Goal: Information Seeking & Learning: Learn about a topic

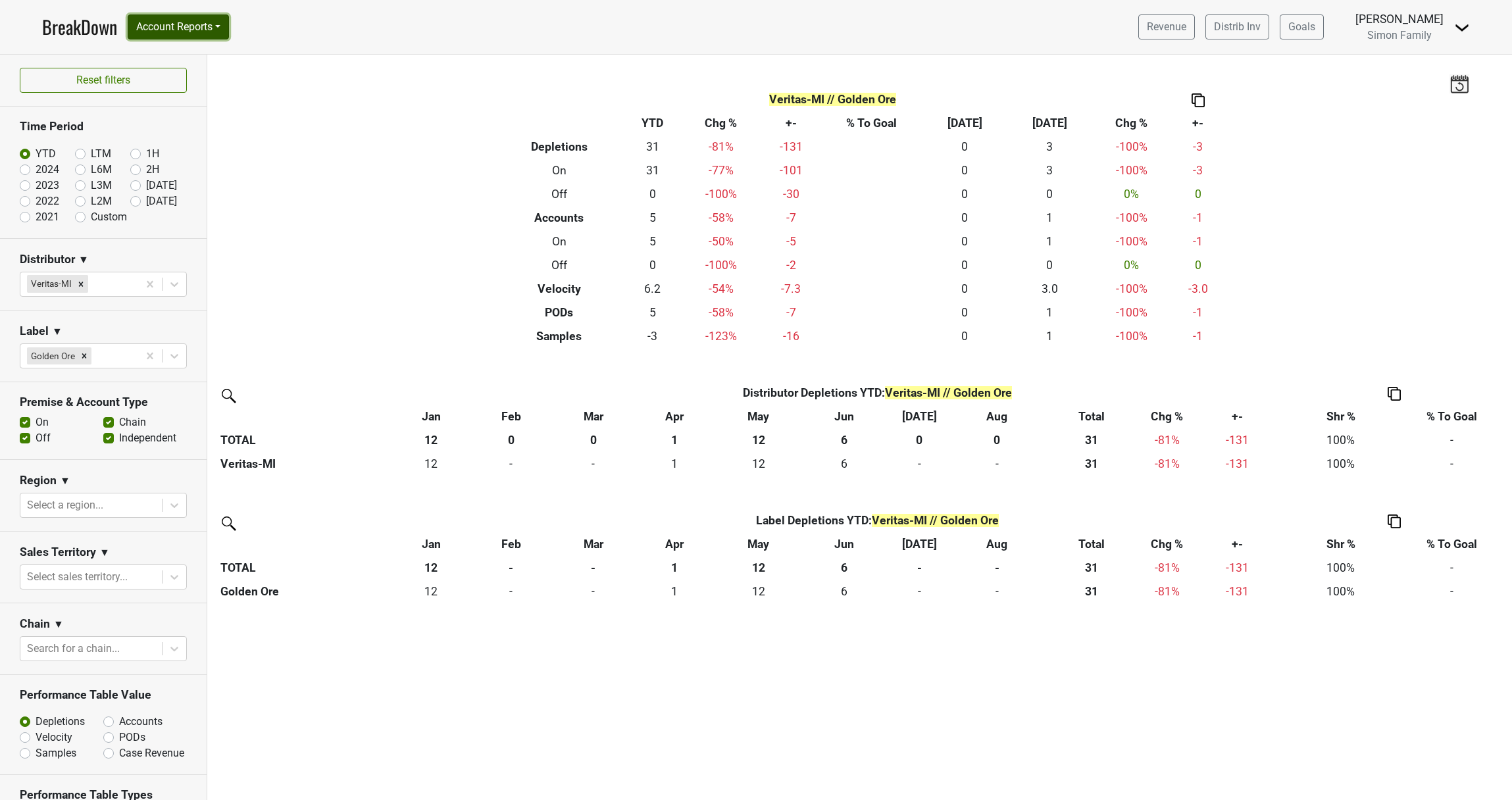
click at [219, 29] on button "Account Reports" at bounding box center [178, 27] width 102 height 25
click at [424, 146] on div "Filters Veritas-MI // Golden Ore Breakdown Type YTD Chg % +- % To Goal Aug ‘[DA…" at bounding box center [860, 427] width 1305 height 745
click at [446, 39] on nav "BreakDown Account Reports SuperRanker Map Award Progress Chain Compliance CRM N…" at bounding box center [756, 27] width 1449 height 54
click at [1331, 174] on div "Filters Veritas-MI // Golden Ore Breakdown Type YTD Chg % +- % To Goal Aug ‘25 …" at bounding box center [860, 427] width 1305 height 745
click at [529, 39] on nav "BreakDown Account Reports SuperRanker Map Award Progress Chain Compliance CRM N…" at bounding box center [756, 27] width 1449 height 54
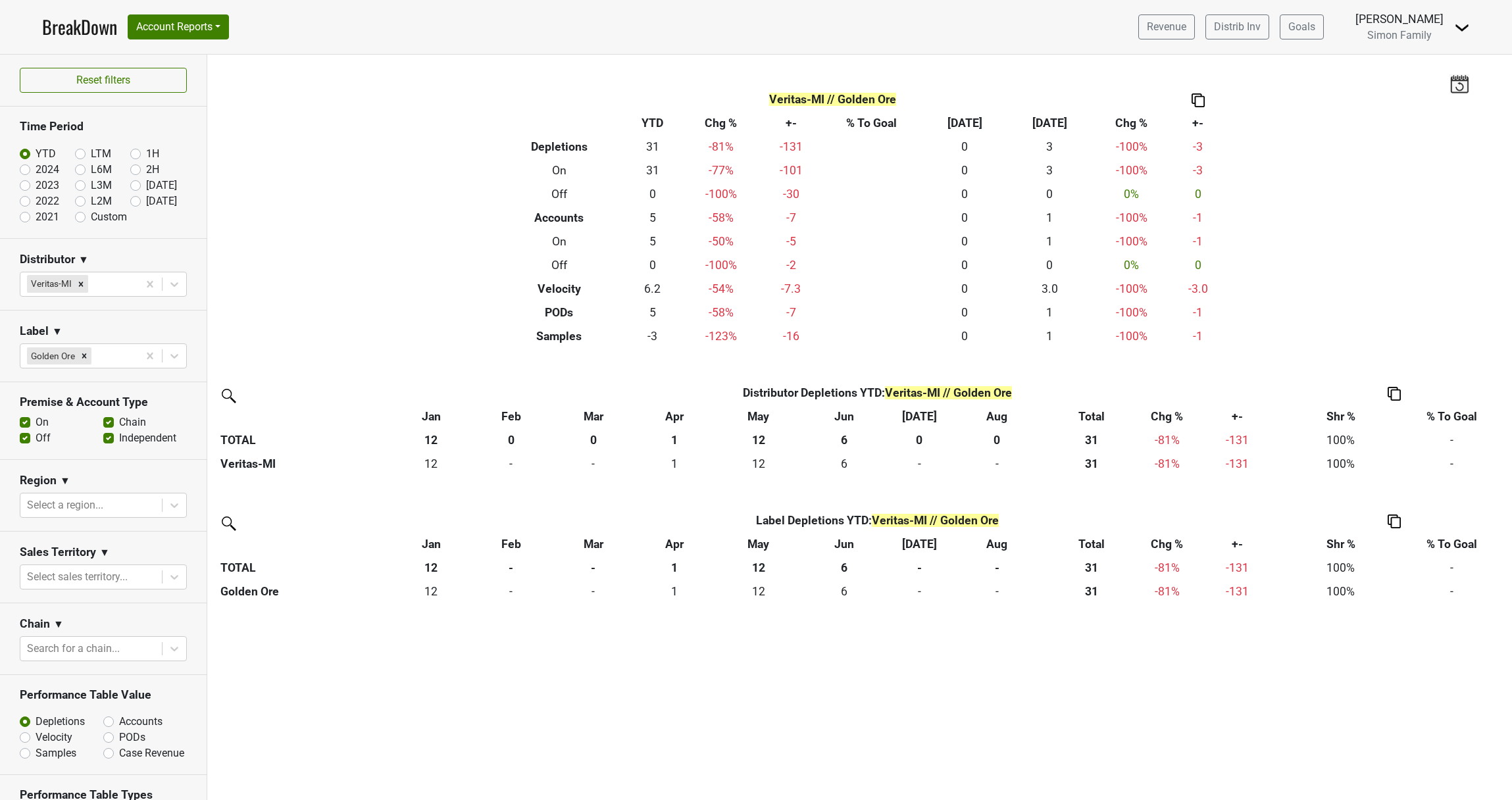
click at [566, 678] on div "Filters Veritas-MI // Golden Ore Breakdown Type YTD Chg % +- % To Goal Aug ‘25 …" at bounding box center [860, 427] width 1305 height 745
click at [416, 718] on div "Filters Veritas-MI // Golden Ore Breakdown Type YTD Chg % +- % To Goal Aug ‘25 …" at bounding box center [860, 427] width 1305 height 745
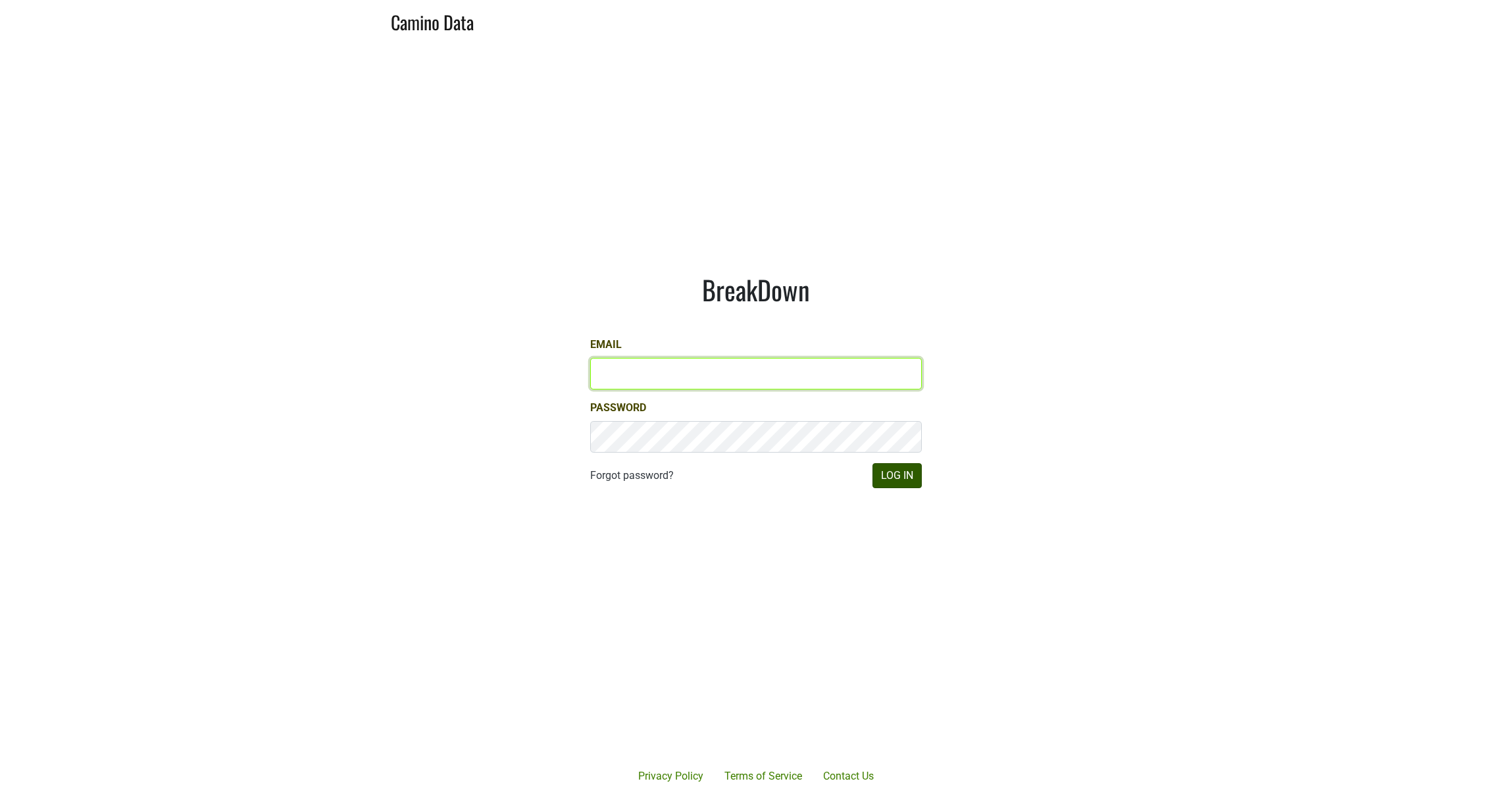
type input "josh@simonfamilyestate.com"
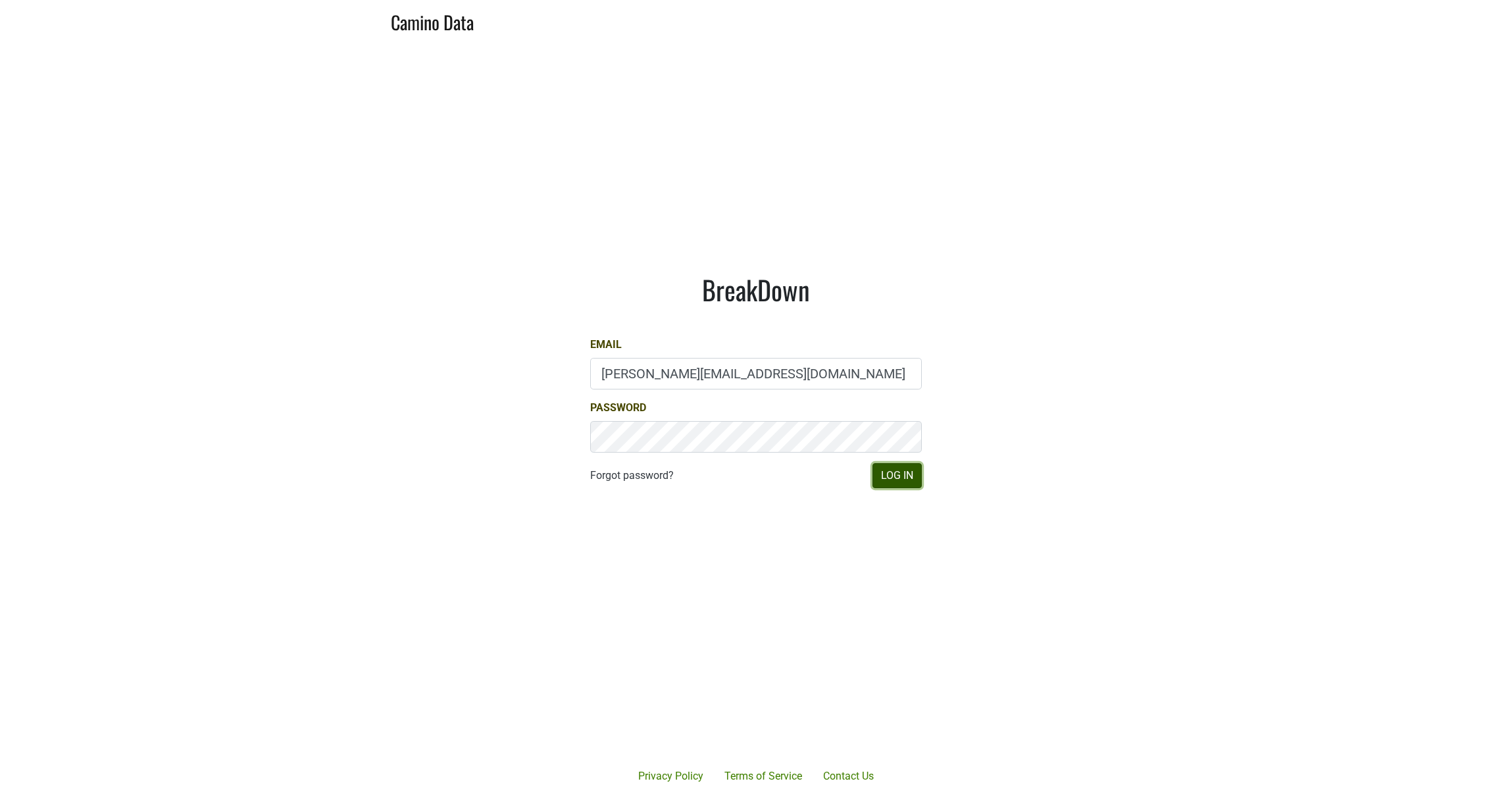
click at [901, 485] on button "Log In" at bounding box center [897, 475] width 49 height 25
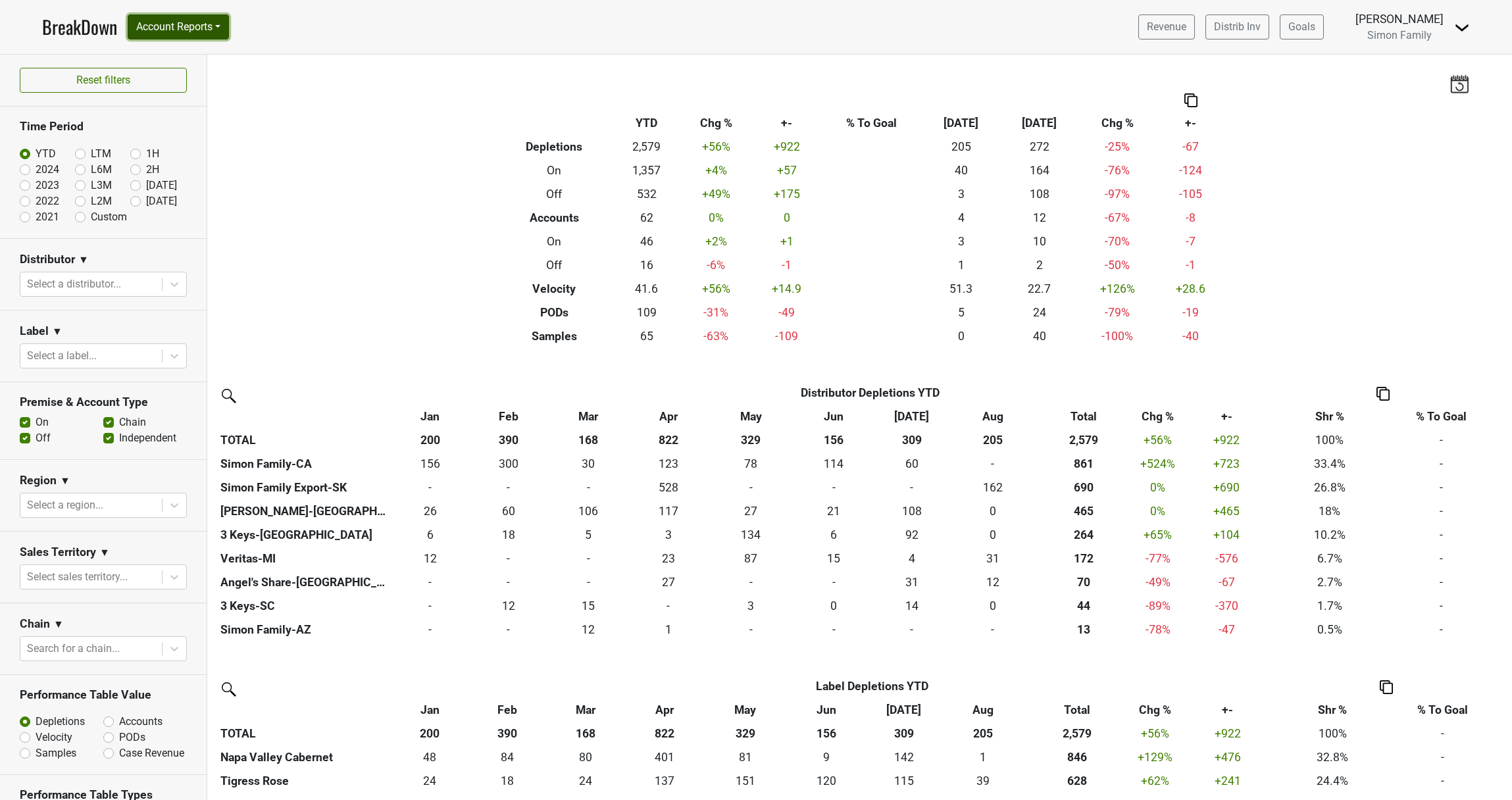
click at [206, 29] on button "Account Reports" at bounding box center [178, 27] width 102 height 25
click at [302, 31] on nav "BreakDown Account Reports SuperRanker Map Award Progress Chain Compliance CRM N…" at bounding box center [756, 27] width 1449 height 54
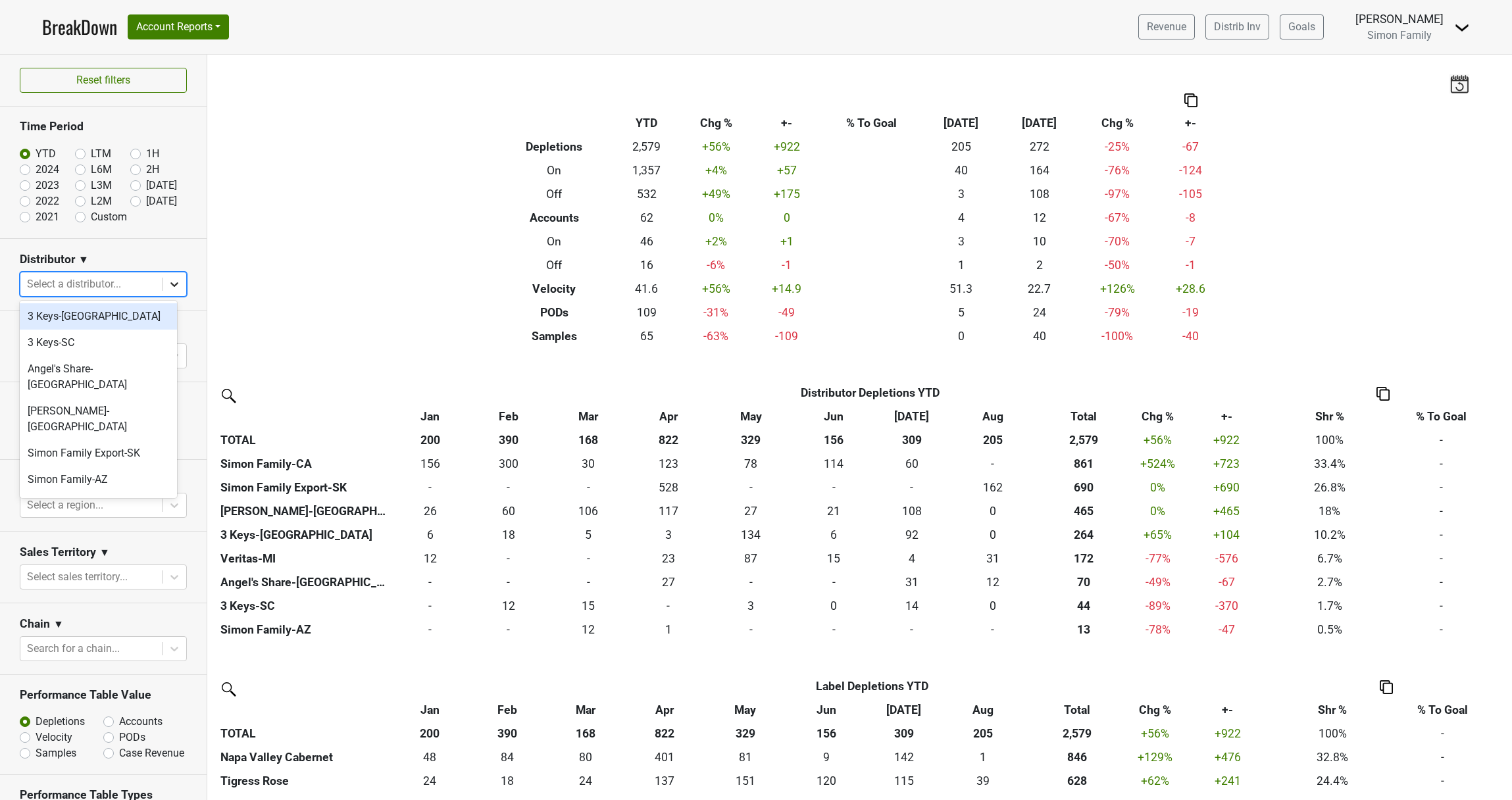
click at [150, 286] on div "Select a distributor..." at bounding box center [91, 284] width 141 height 24
click at [81, 501] on div "Veritas-MI" at bounding box center [98, 514] width 157 height 27
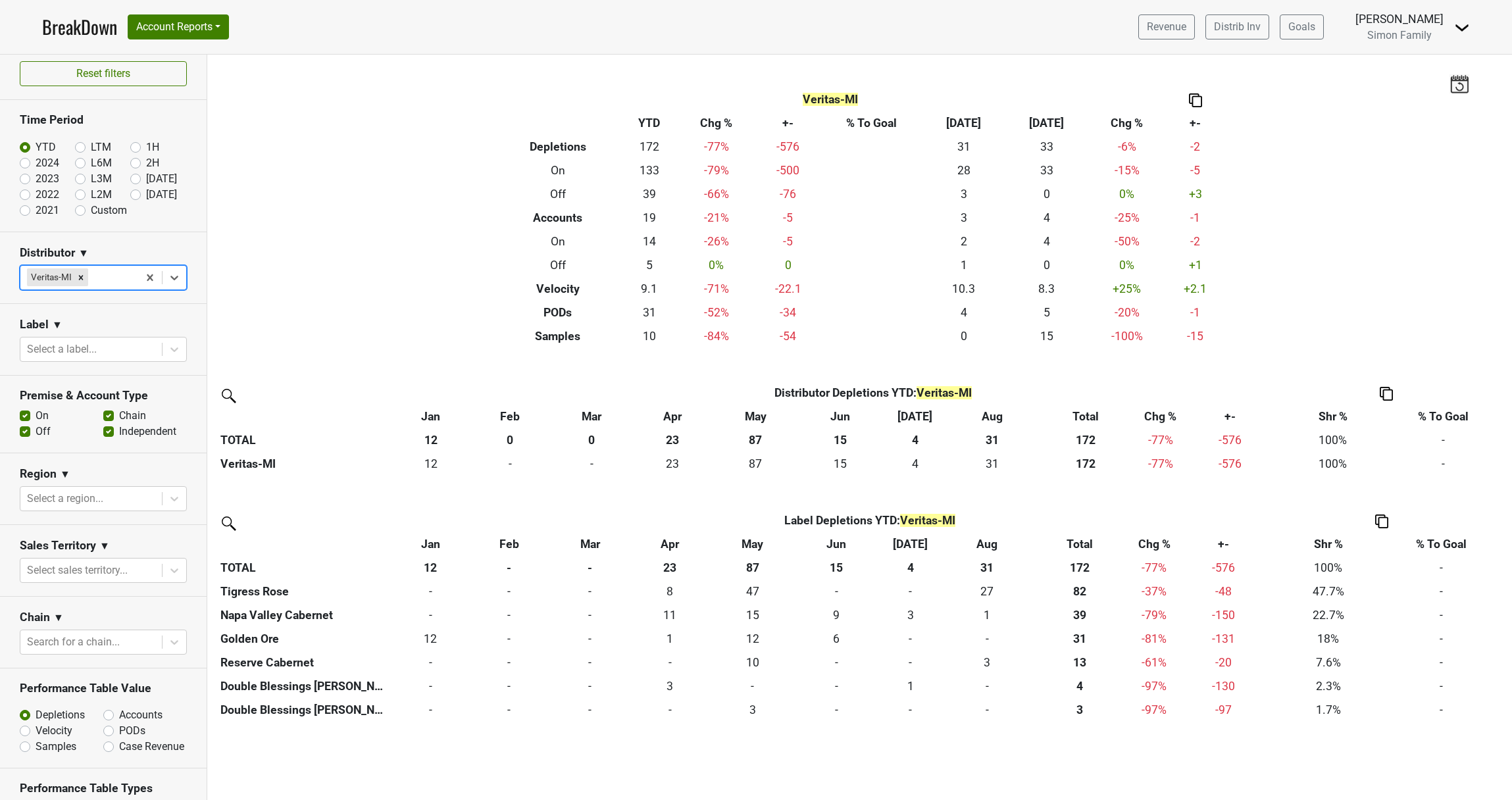
scroll to position [0, 0]
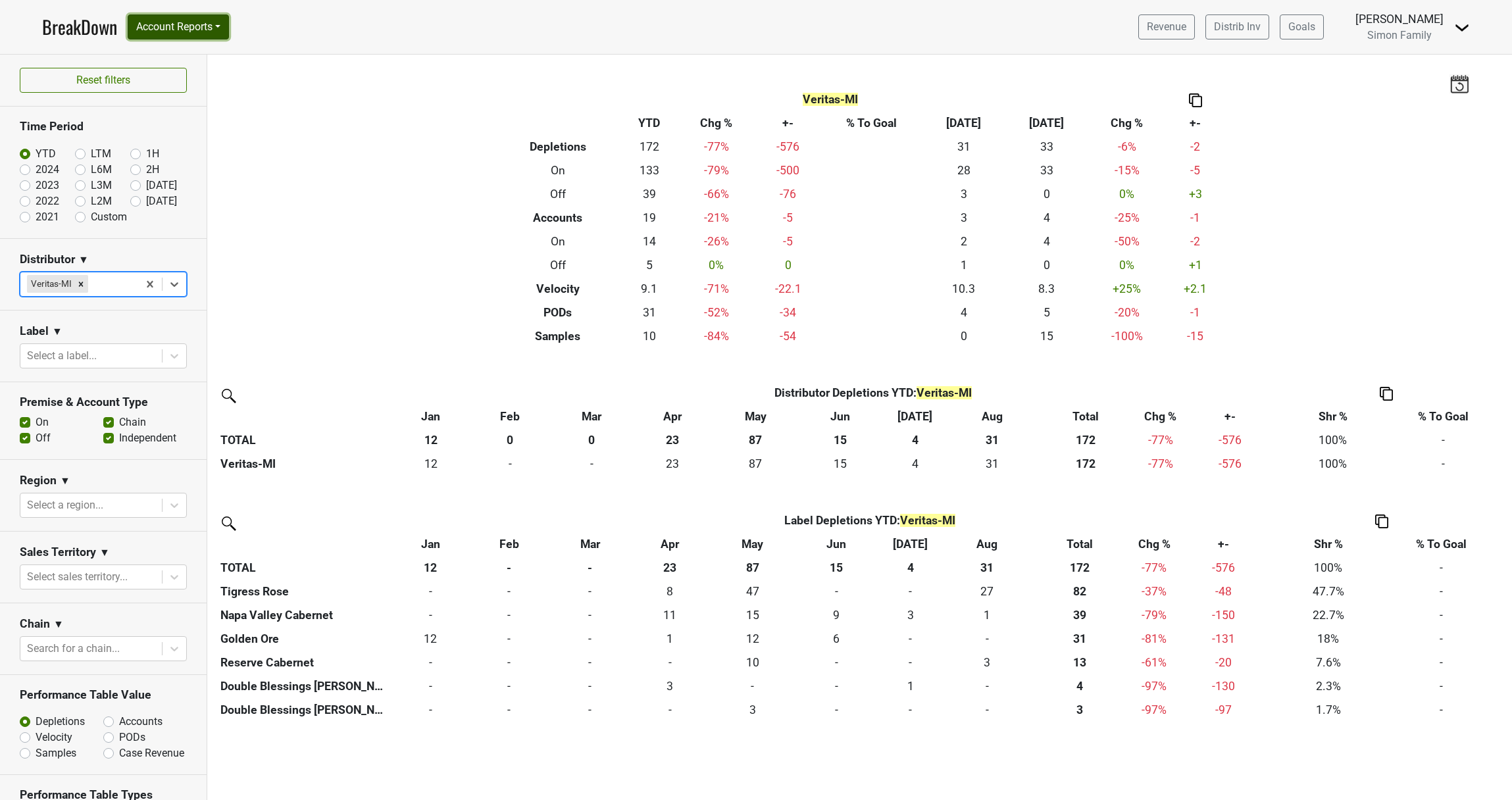
click at [211, 34] on button "Account Reports" at bounding box center [178, 27] width 102 height 25
click at [188, 56] on link "SuperRanker" at bounding box center [187, 56] width 117 height 21
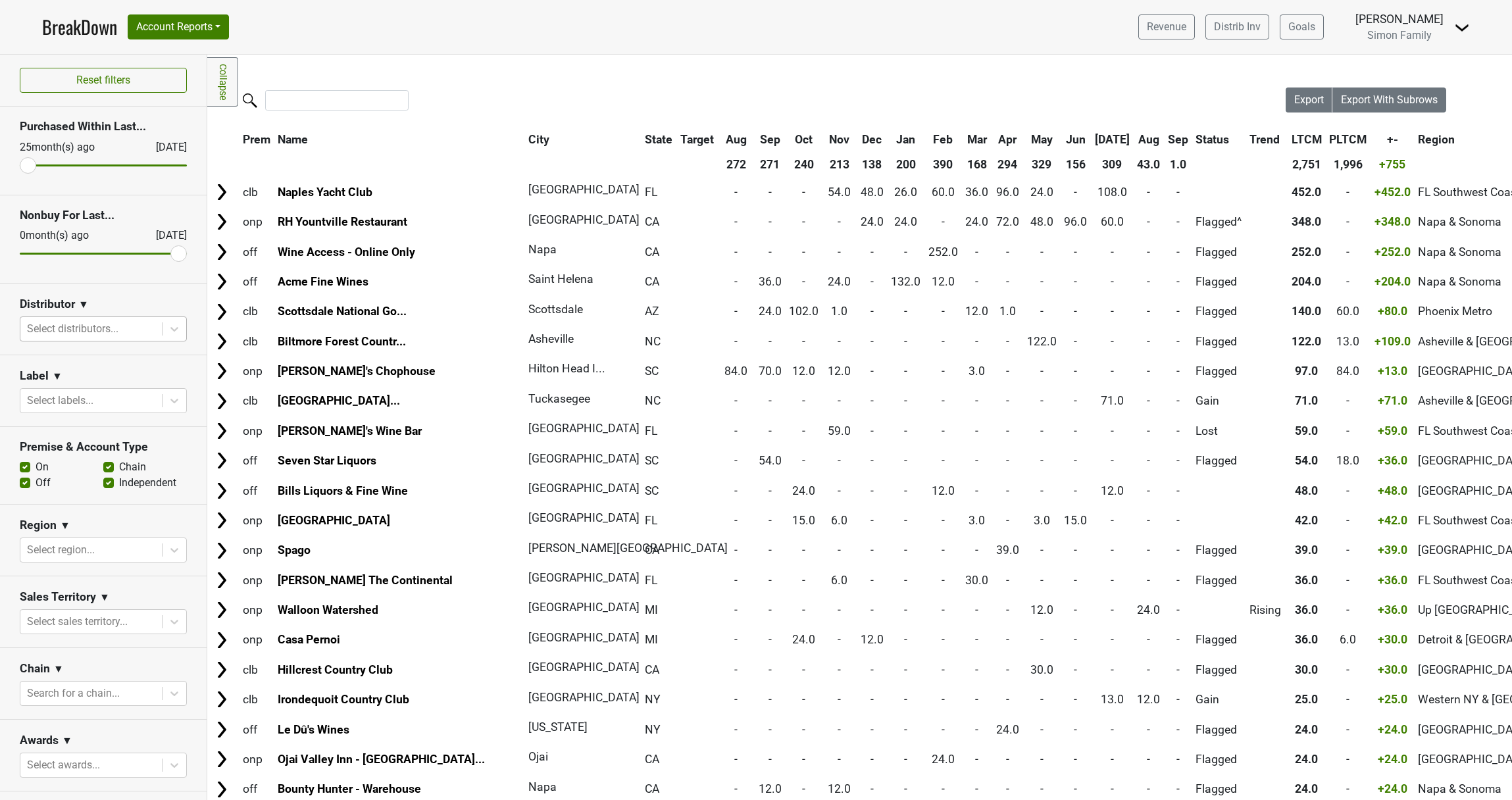
click at [127, 336] on div at bounding box center [91, 329] width 128 height 19
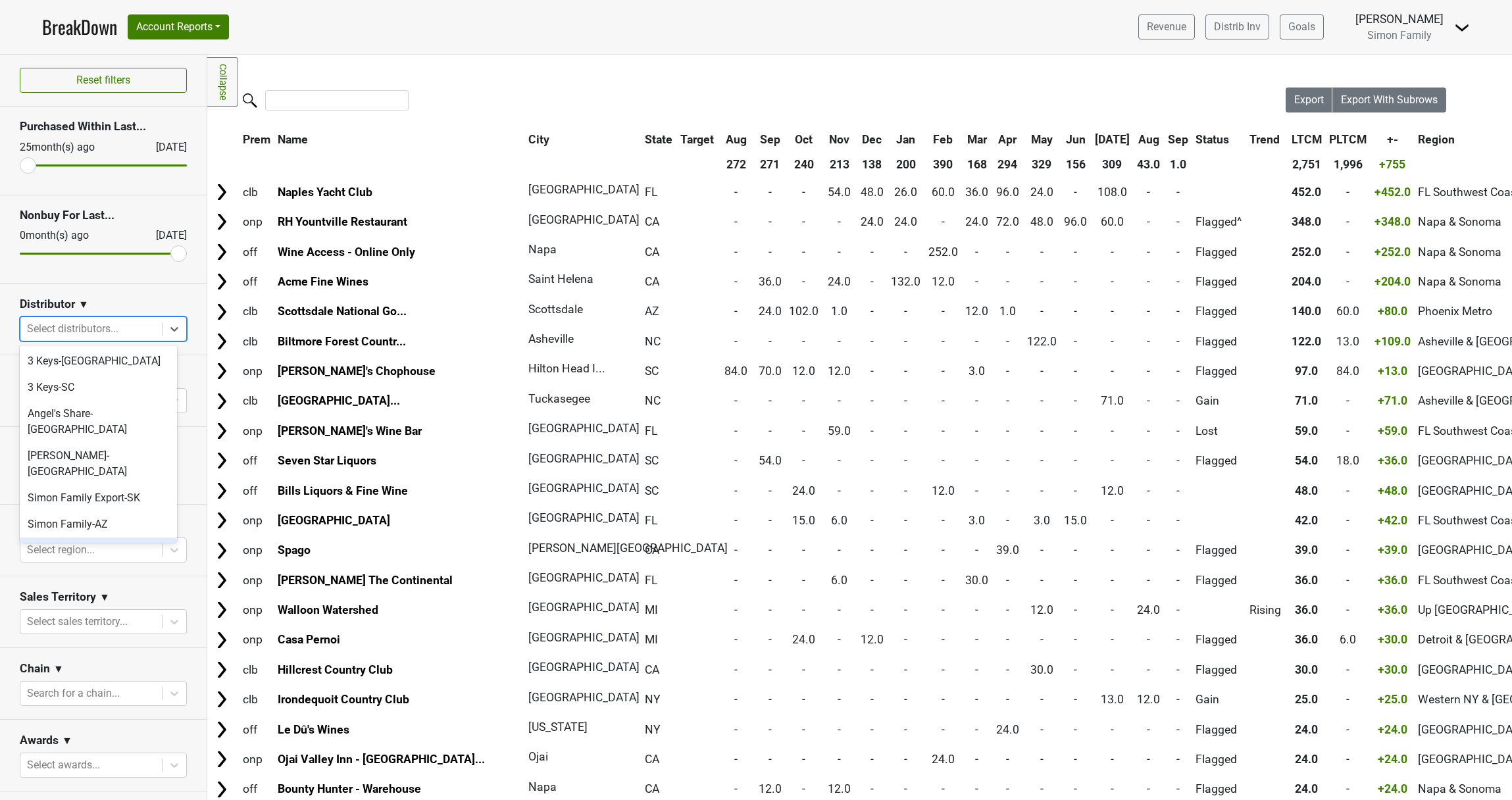
scroll to position [19, 0]
click at [76, 545] on div "Veritas-MI" at bounding box center [98, 558] width 157 height 27
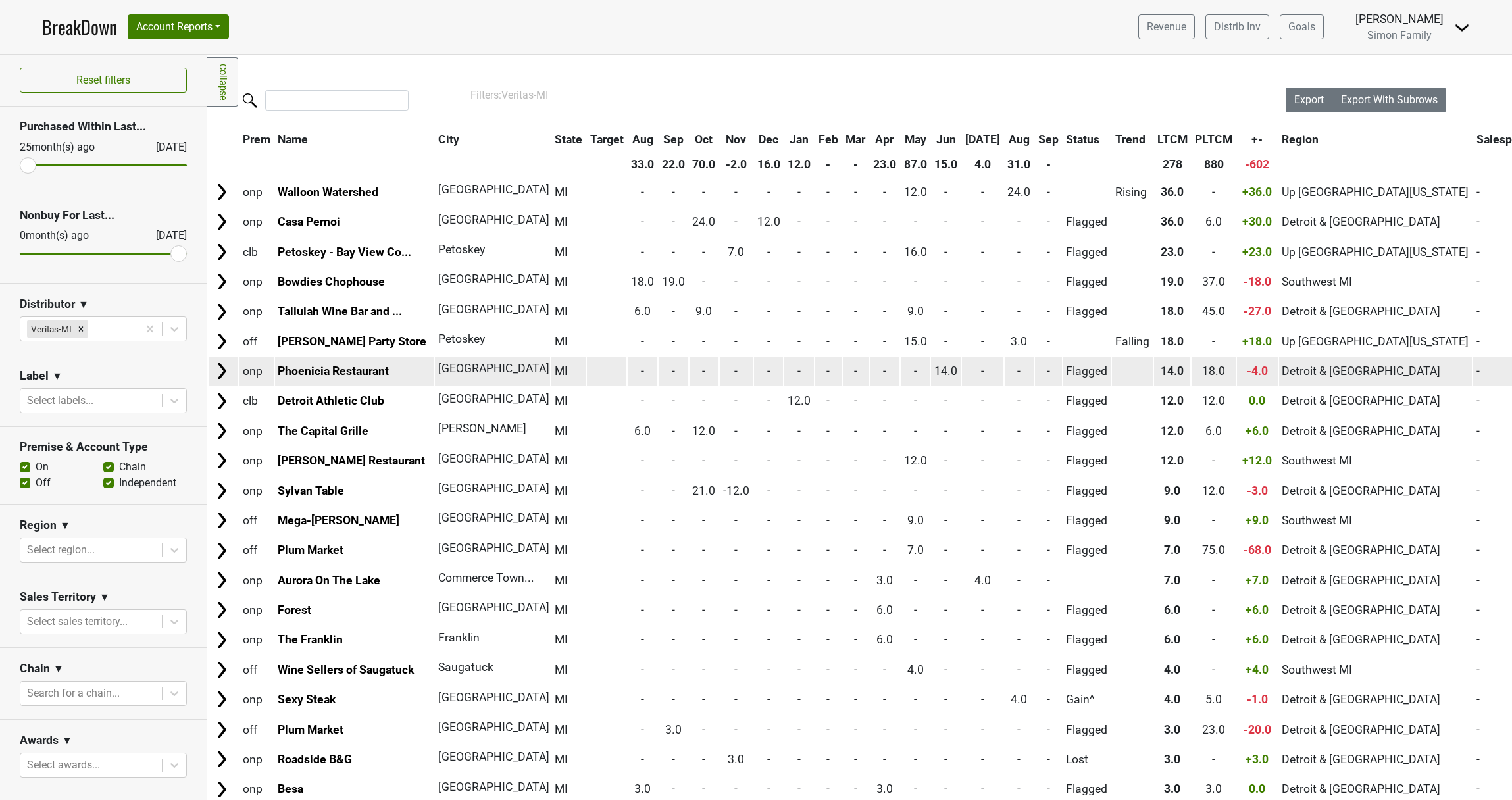
click at [359, 375] on link "Phoenicia Restaurant" at bounding box center [333, 370] width 112 height 13
click at [226, 371] on img at bounding box center [221, 371] width 20 height 20
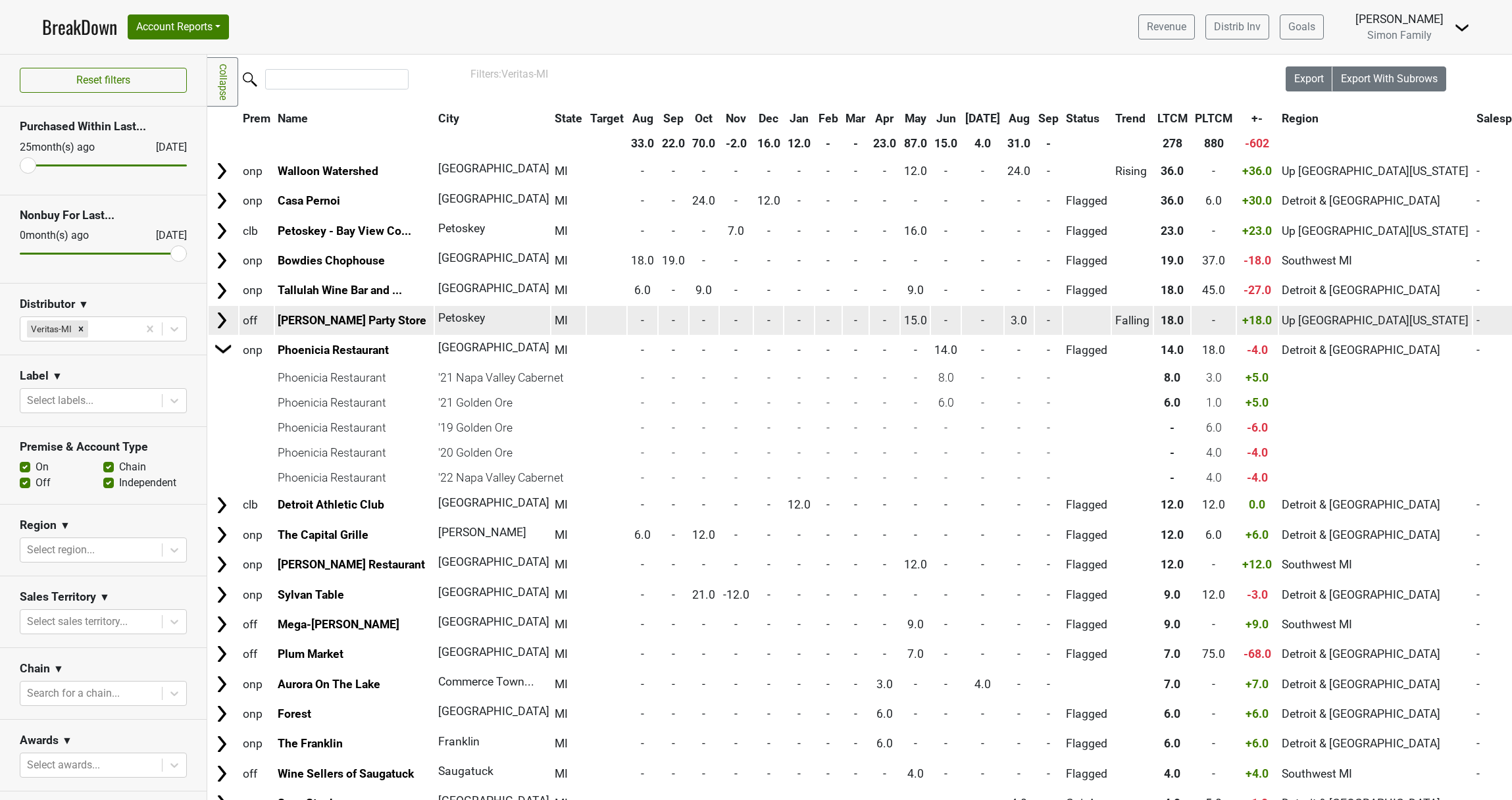
scroll to position [0, 0]
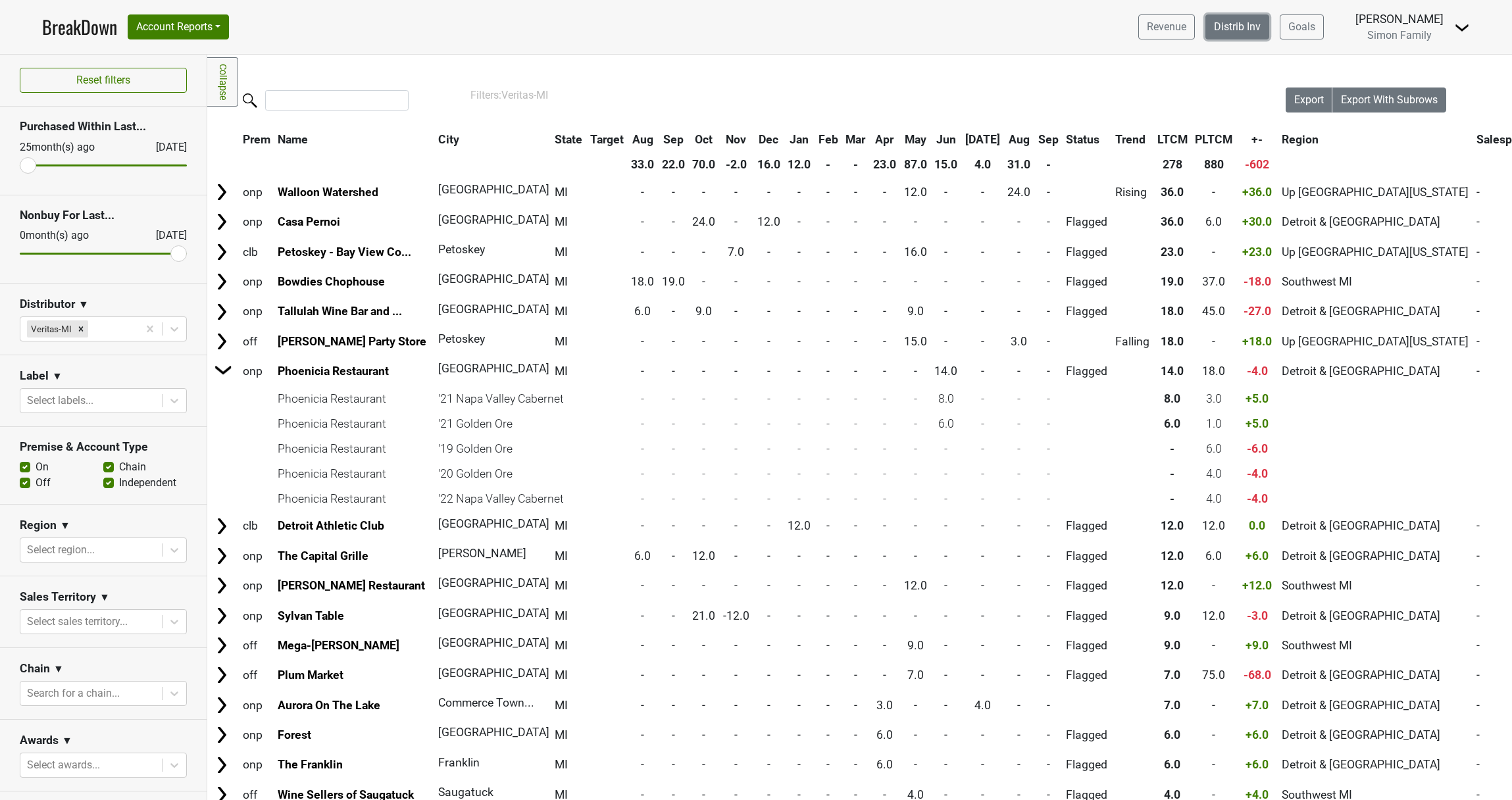
click at [1233, 27] on link "Distrib Inv" at bounding box center [1237, 27] width 64 height 25
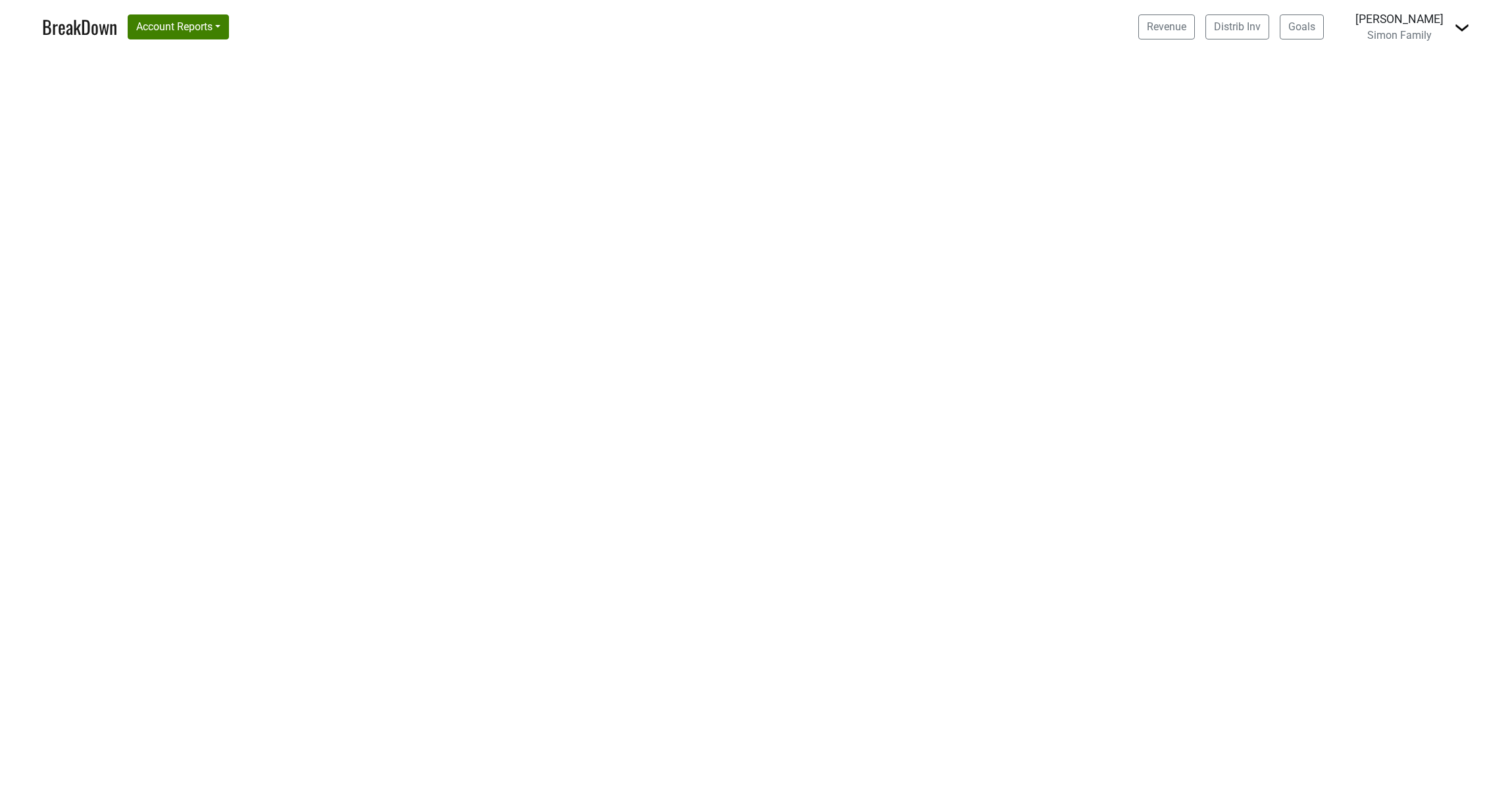
select select "[GEOGRAPHIC_DATA]"
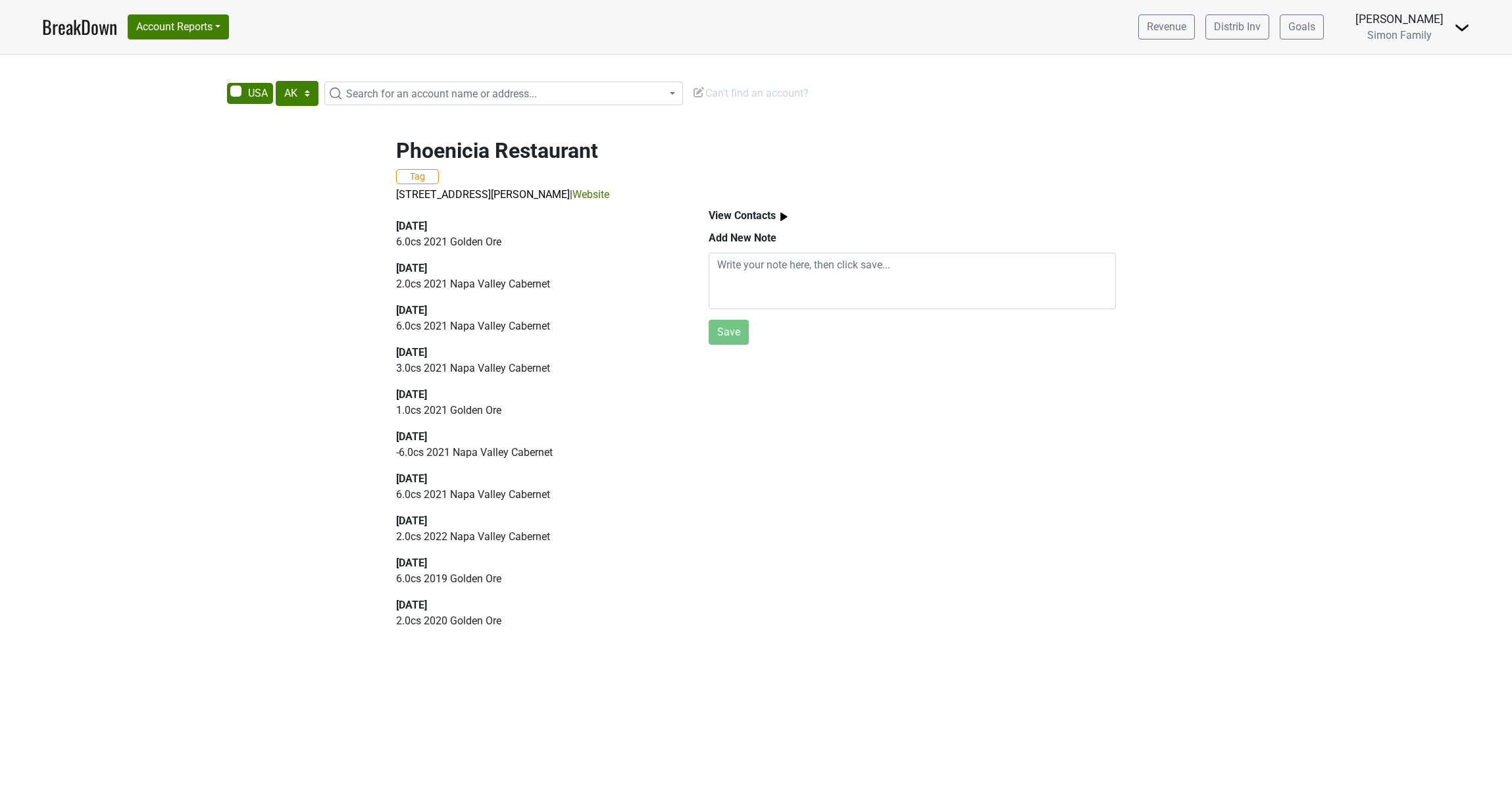
click at [462, 323] on p "6.0 cs 2021 Napa Valley Cabernet" at bounding box center [538, 326] width 283 height 16
click at [443, 322] on p "6.0 cs 2021 Napa Valley Cabernet" at bounding box center [538, 326] width 283 height 16
click at [425, 321] on p "6.0 cs 2021 Napa Valley Cabernet" at bounding box center [538, 326] width 283 height 16
click at [413, 279] on p "2.0 cs 2021 Napa Valley Cabernet" at bounding box center [538, 284] width 283 height 16
